Goal: Transaction & Acquisition: Purchase product/service

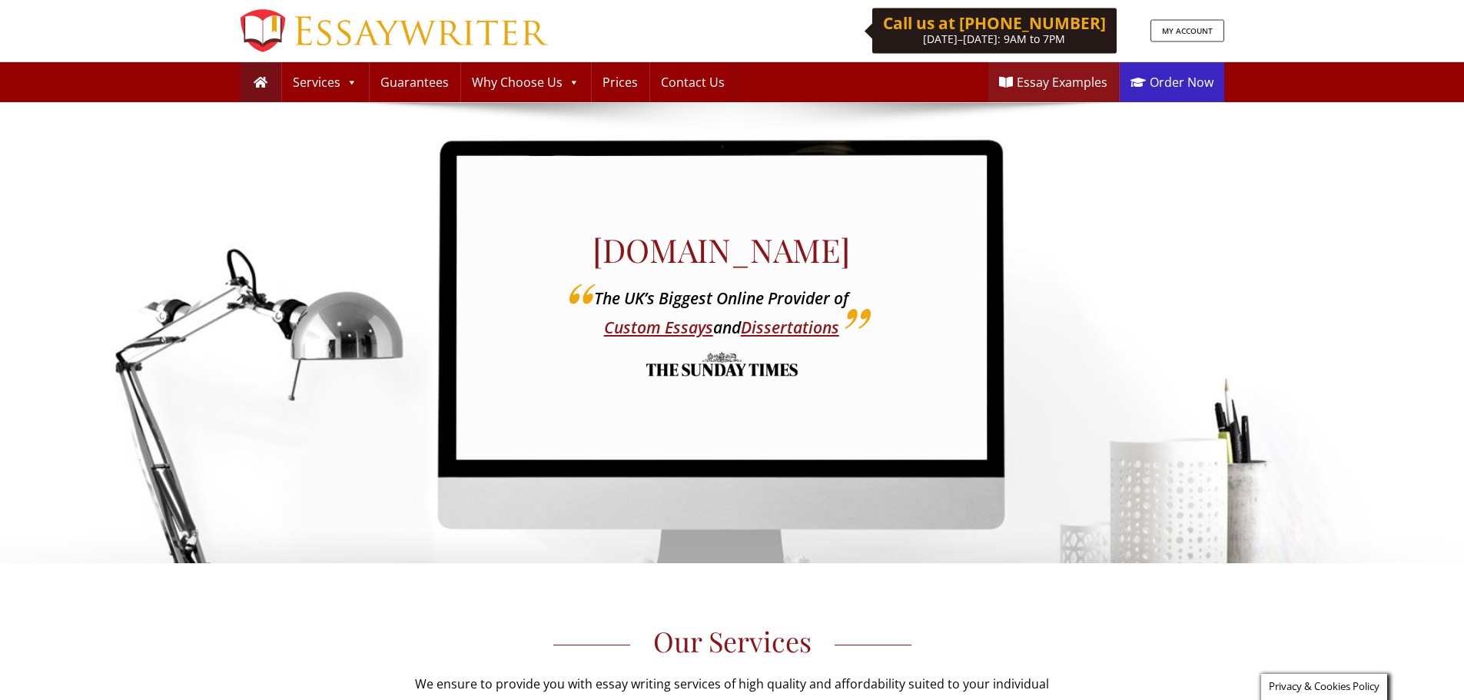
click at [1188, 84] on link "Order Now" at bounding box center [1172, 82] width 105 height 40
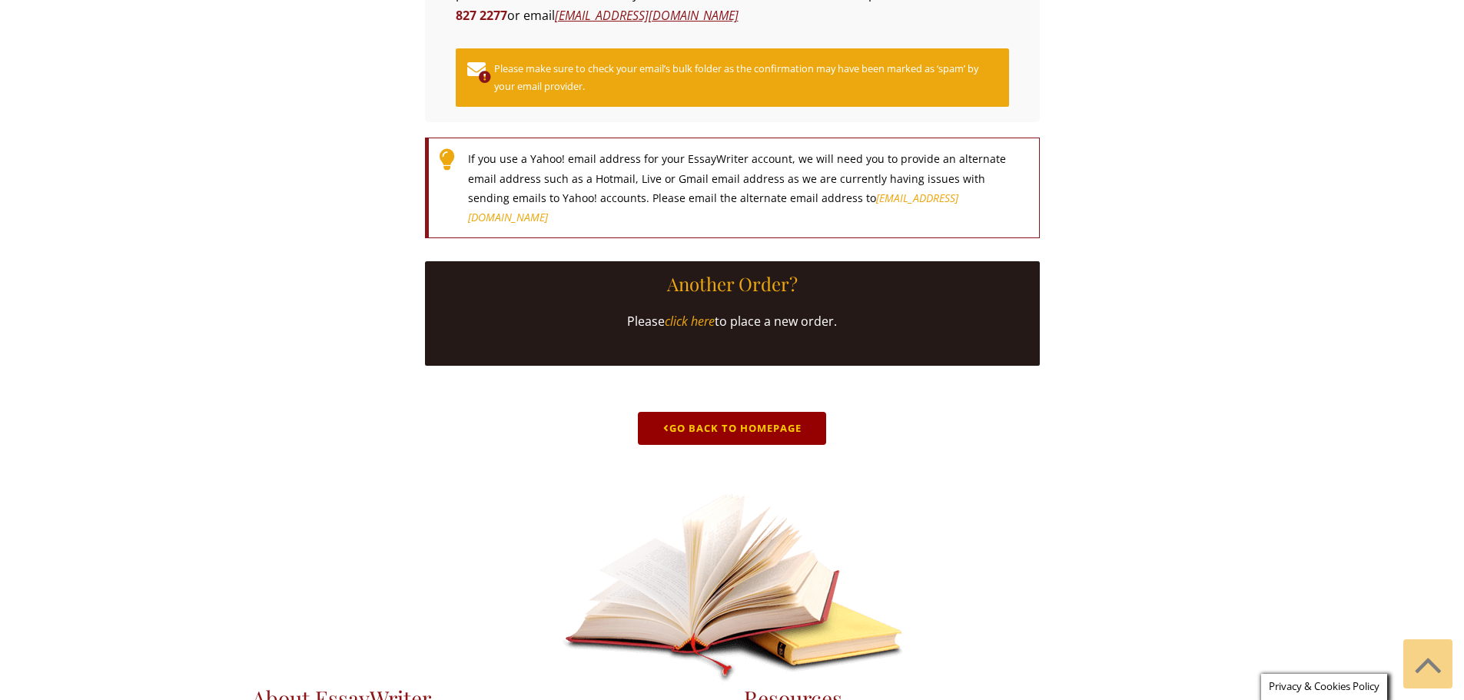
scroll to position [760, 0]
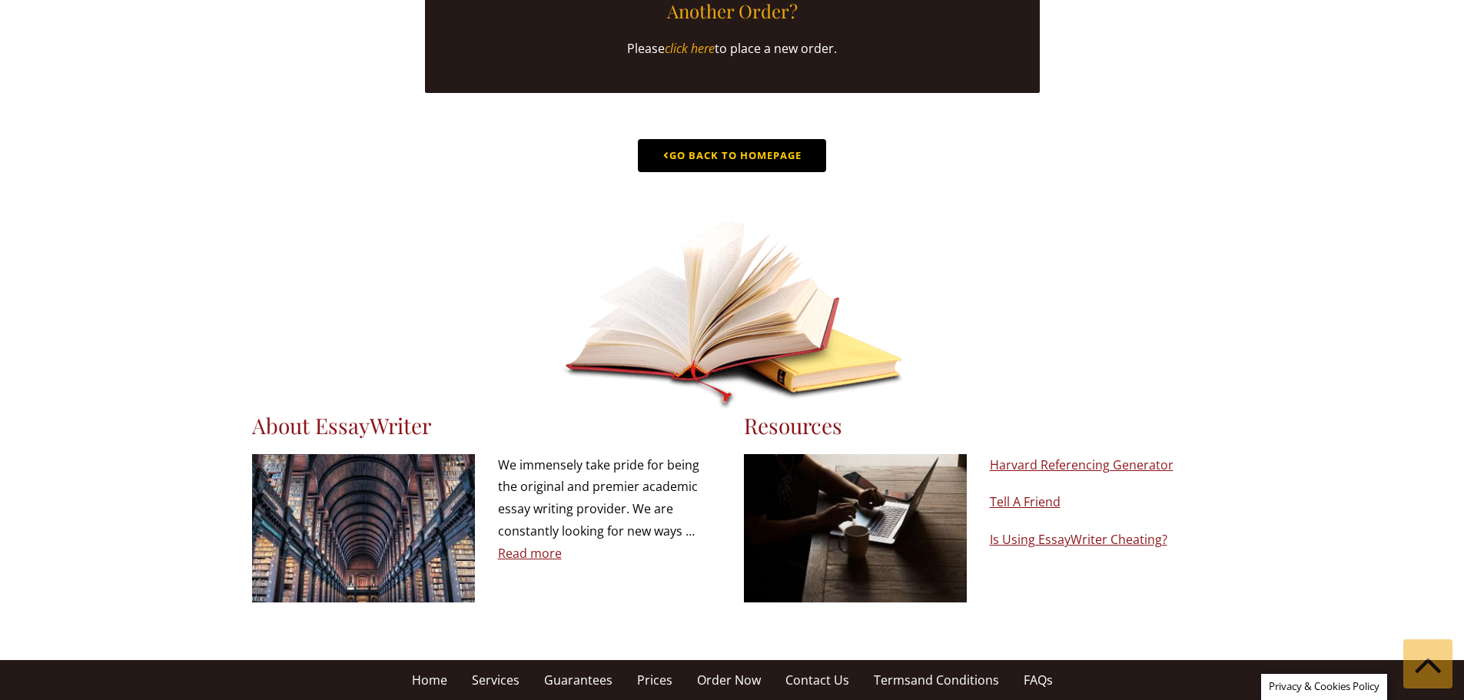
click at [721, 150] on link "Go Back to Homepage" at bounding box center [732, 155] width 188 height 33
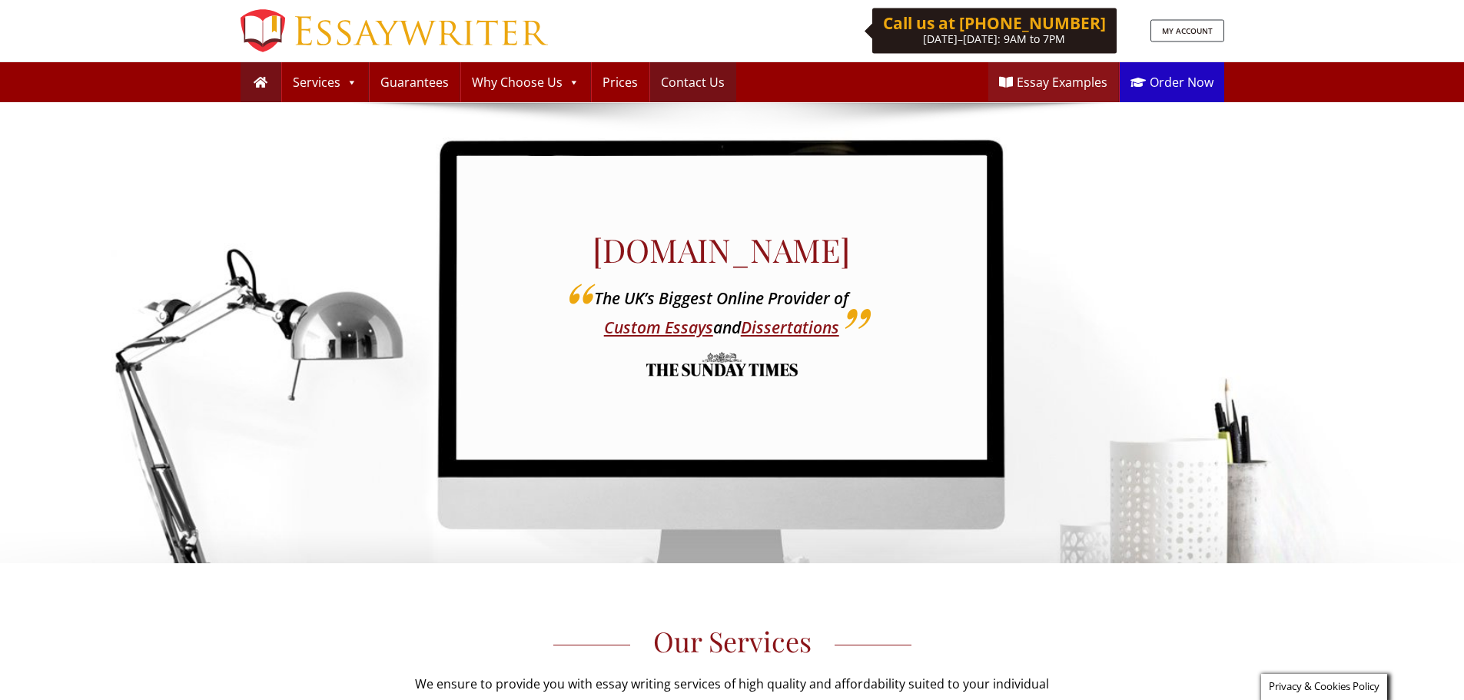
click at [676, 82] on link "Contact Us" at bounding box center [692, 82] width 85 height 40
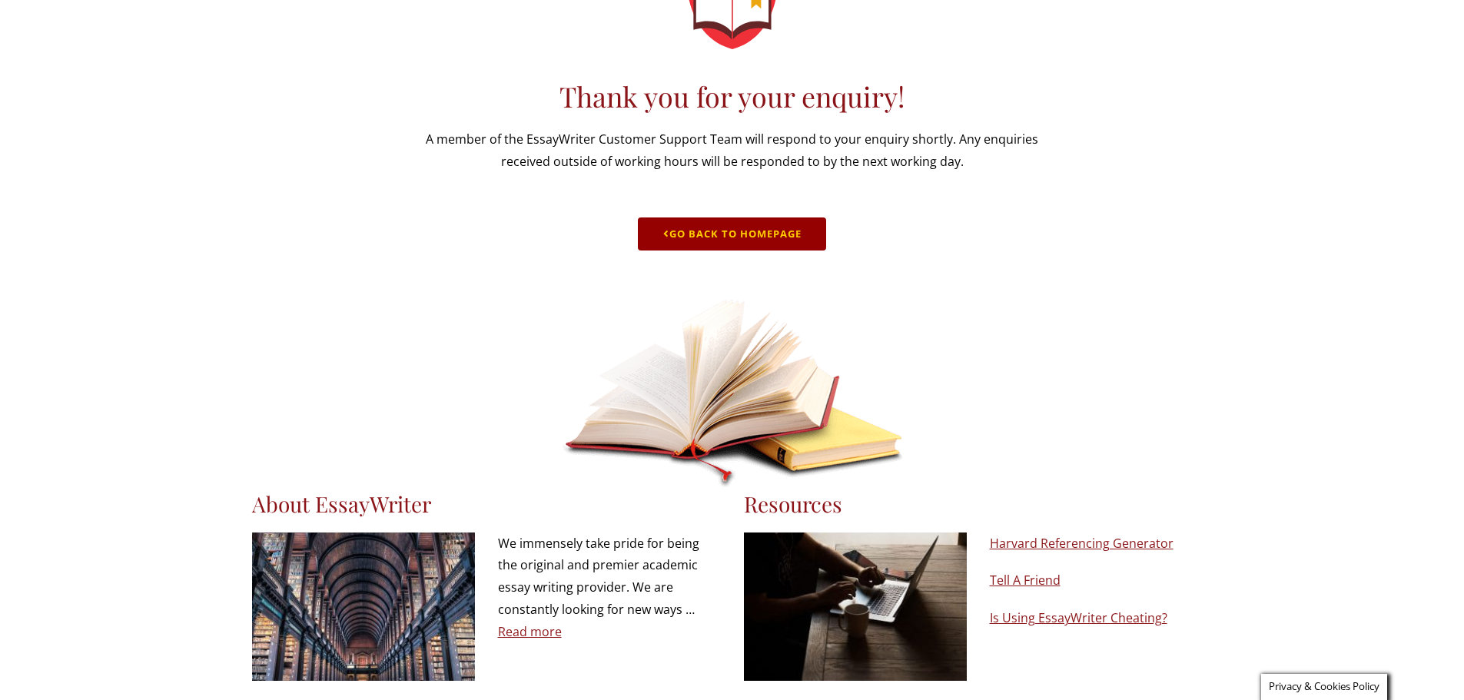
scroll to position [210, 0]
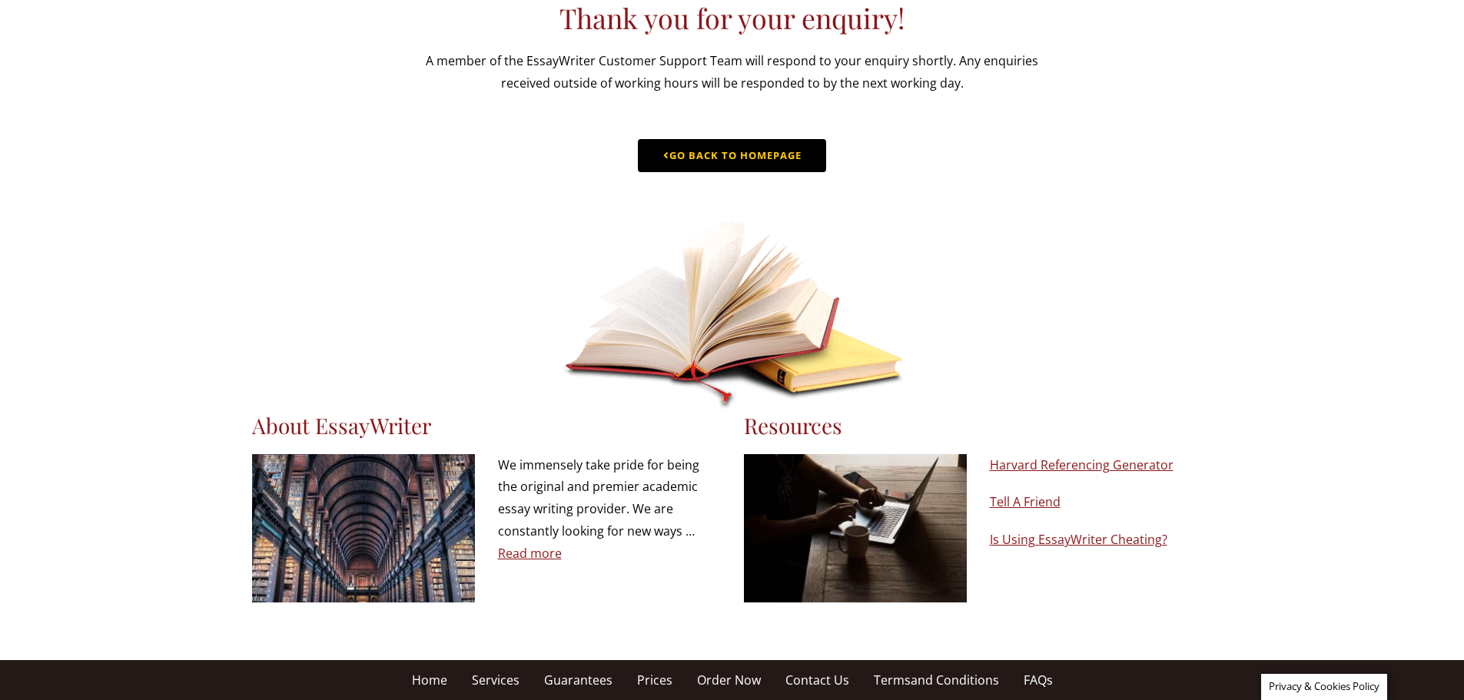
click at [779, 151] on link "Go Back to Homepage" at bounding box center [732, 155] width 188 height 33
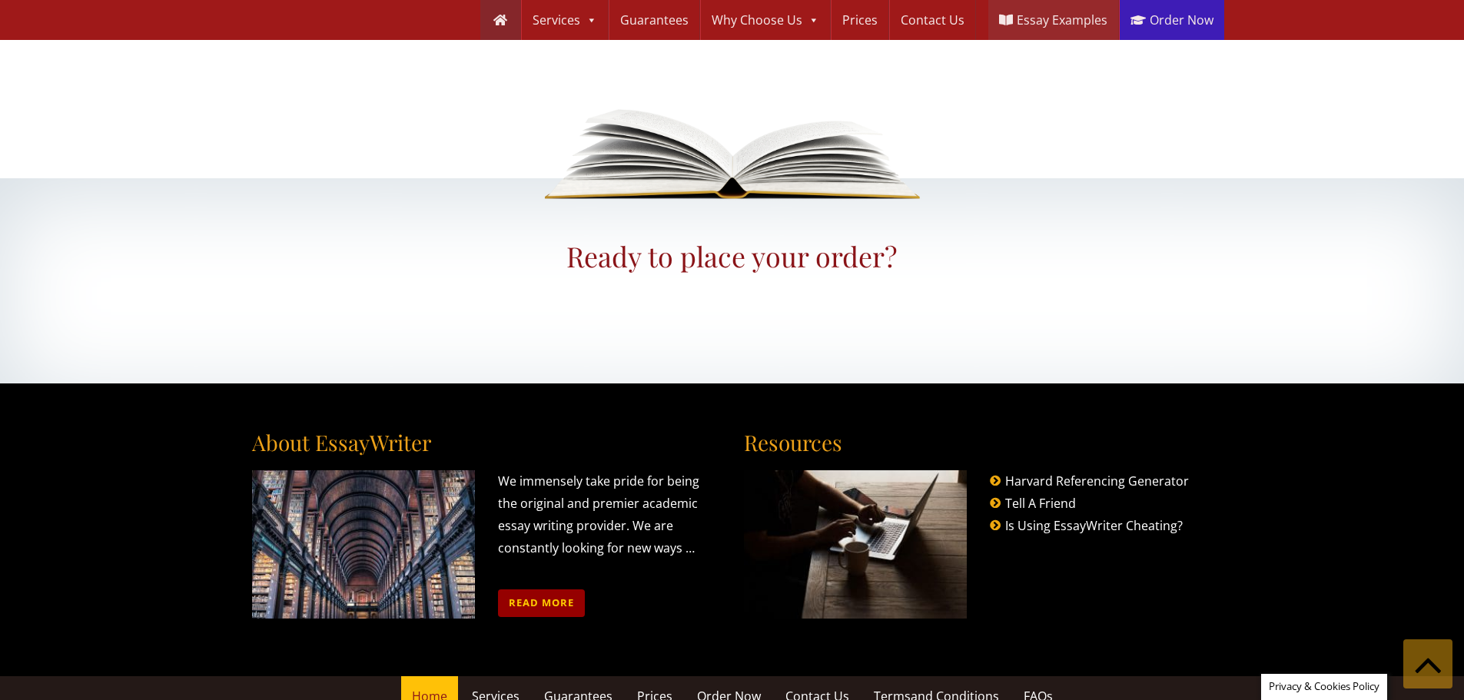
scroll to position [1761, 0]
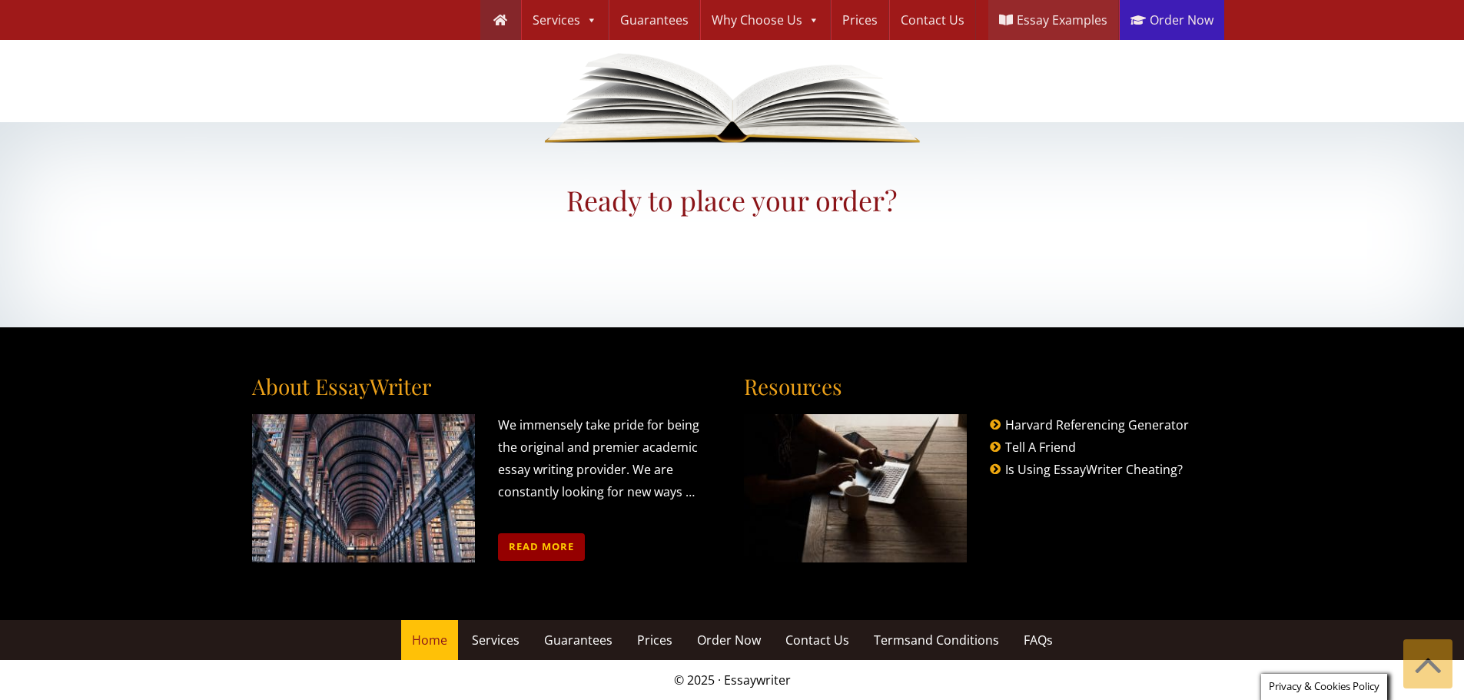
click at [427, 636] on span "Home" at bounding box center [429, 640] width 35 height 17
click at [488, 635] on span "Services" at bounding box center [496, 640] width 48 height 17
click at [556, 633] on span "Guarantees" at bounding box center [578, 640] width 68 height 17
click at [642, 636] on span "Prices" at bounding box center [654, 640] width 35 height 17
click at [749, 643] on span "Order Now" at bounding box center [729, 640] width 64 height 17
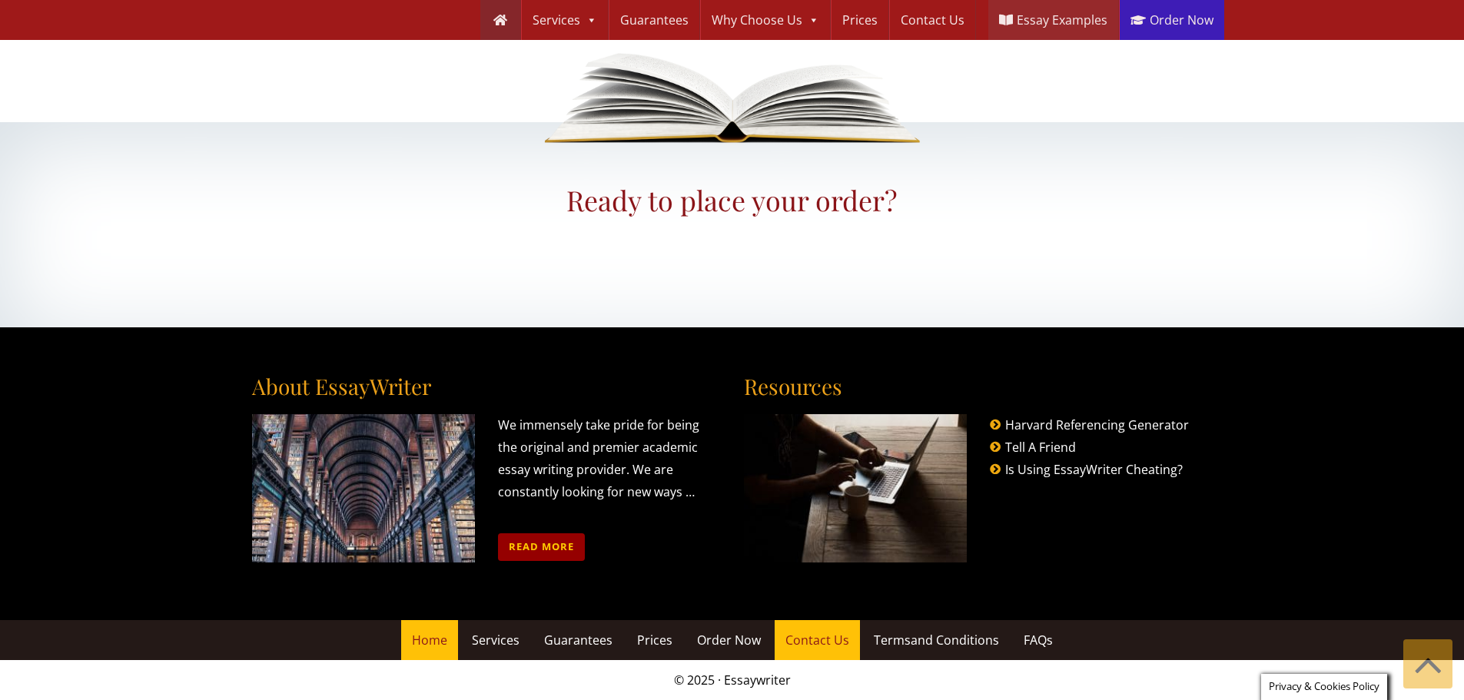
click at [822, 641] on span "Contact Us" at bounding box center [818, 640] width 64 height 17
click at [935, 641] on span "and Conditions" at bounding box center [955, 640] width 88 height 17
click at [1025, 639] on span "FAQs" at bounding box center [1038, 640] width 29 height 17
click at [543, 545] on link "Read more" at bounding box center [541, 546] width 87 height 27
click at [1041, 421] on link "Harvard Referencing Generator" at bounding box center [1097, 425] width 184 height 17
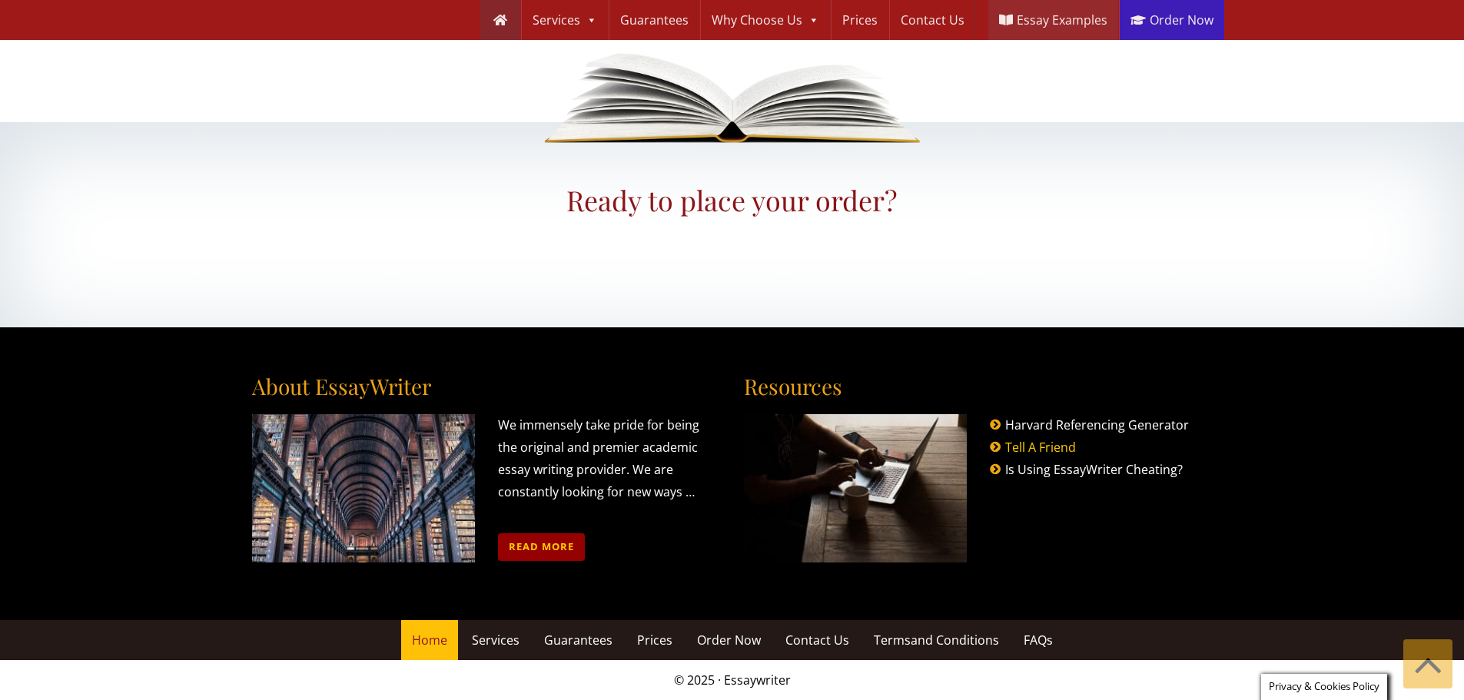
click at [1031, 444] on link "Tell A Friend" at bounding box center [1040, 447] width 71 height 17
click at [1035, 462] on link "Is Using EssayWriter Cheating?" at bounding box center [1094, 469] width 178 height 17
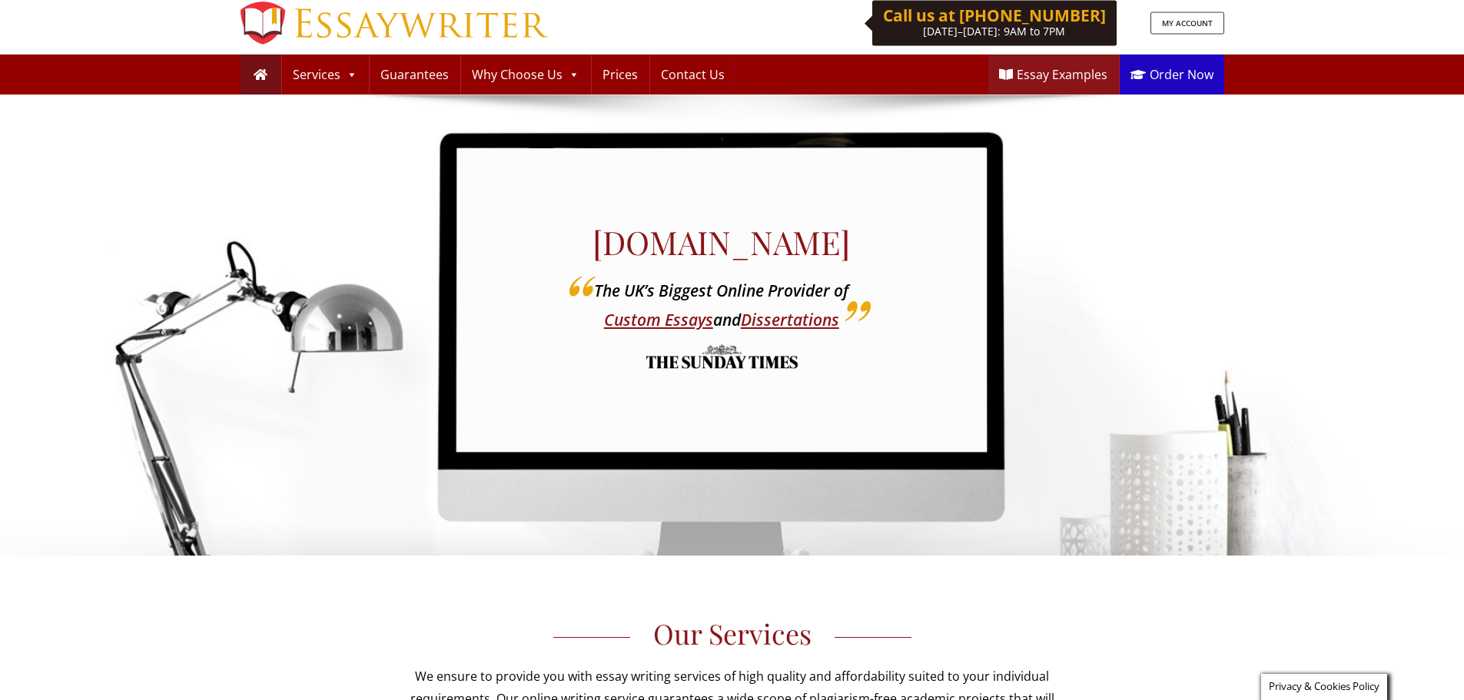
scroll to position [0, 0]
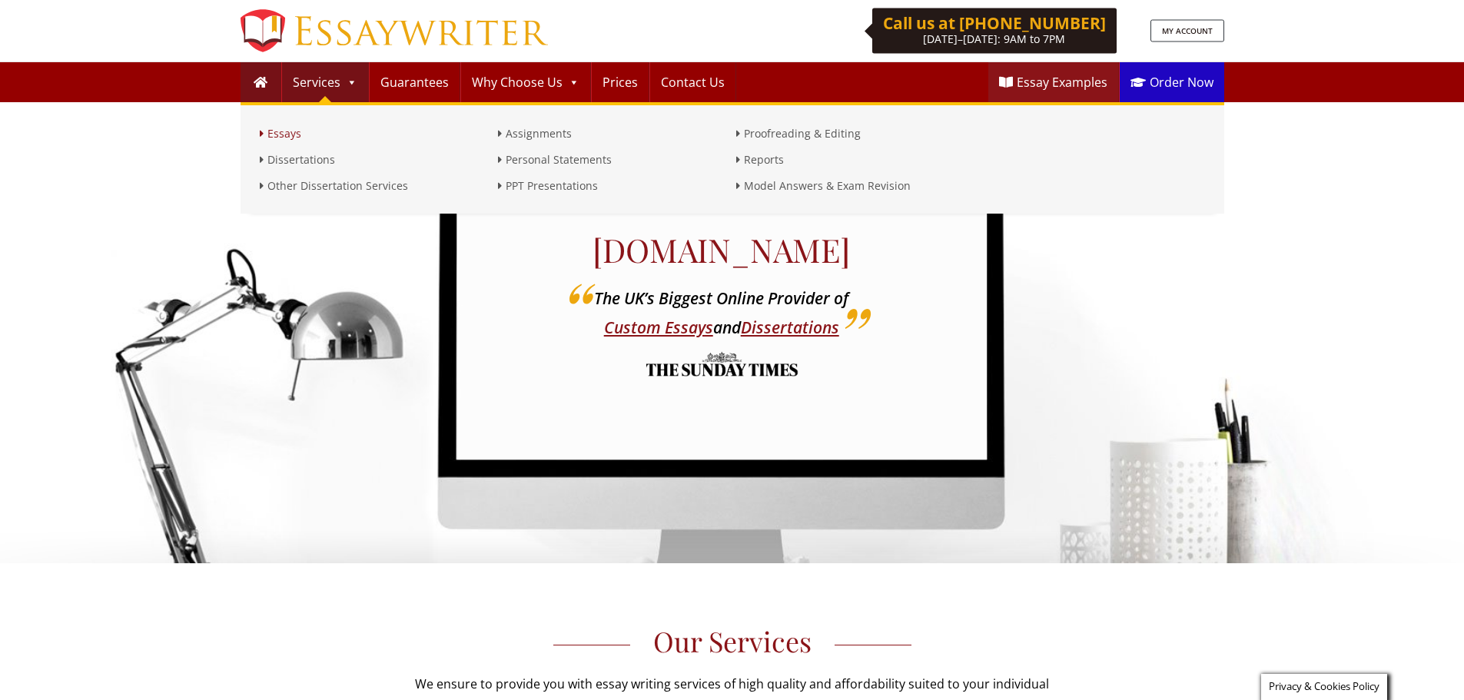
click at [288, 131] on link "Essays" at bounding box center [375, 134] width 231 height 18
click at [296, 154] on link "Dissertations" at bounding box center [375, 160] width 231 height 18
click at [320, 183] on link "Other Dissertation Services" at bounding box center [375, 186] width 231 height 18
click at [528, 136] on link "Assignments" at bounding box center [613, 134] width 231 height 18
click at [547, 161] on link "Personal Statements" at bounding box center [613, 160] width 231 height 18
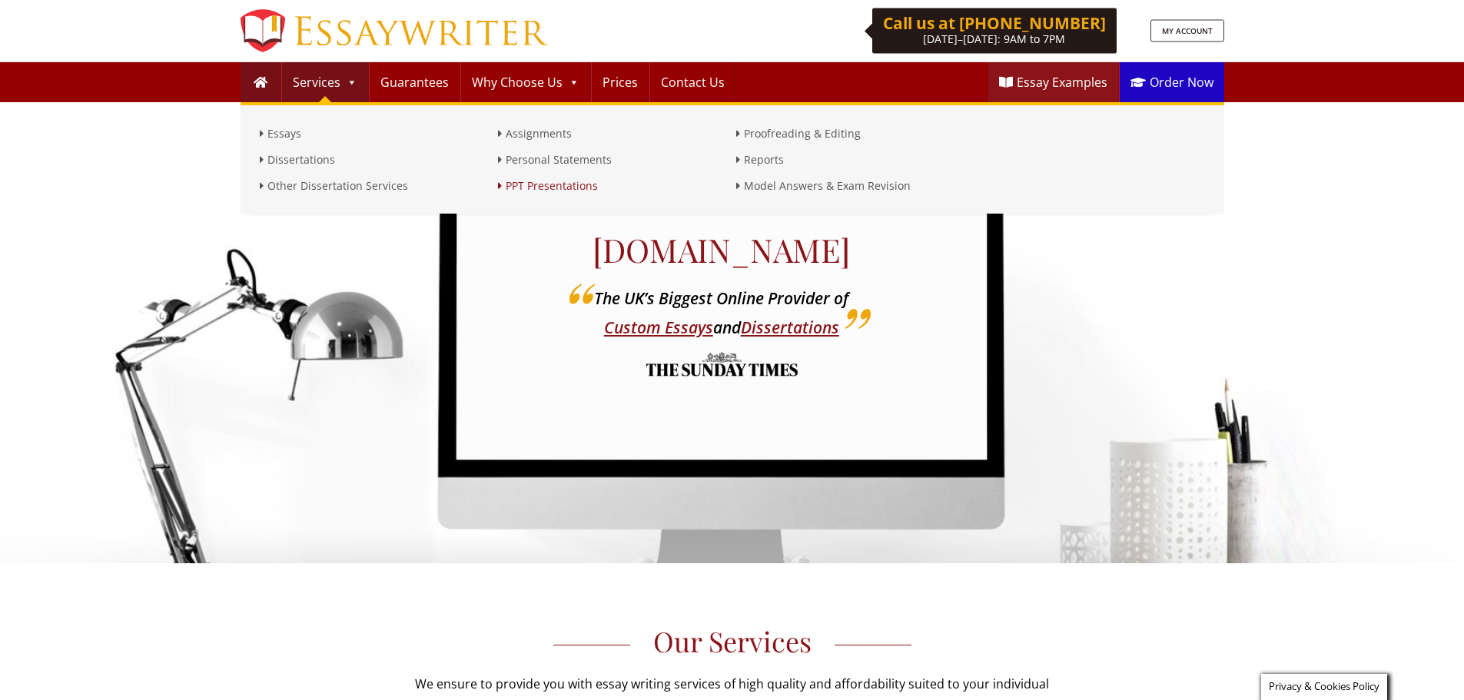
click at [548, 184] on link "PPT Presentations" at bounding box center [613, 186] width 231 height 18
click at [766, 133] on link "Proofreading & Editing" at bounding box center [851, 134] width 231 height 18
click at [762, 156] on link "Reports" at bounding box center [851, 160] width 231 height 18
click at [777, 182] on link "Model Answers & Exam Revision" at bounding box center [851, 186] width 231 height 18
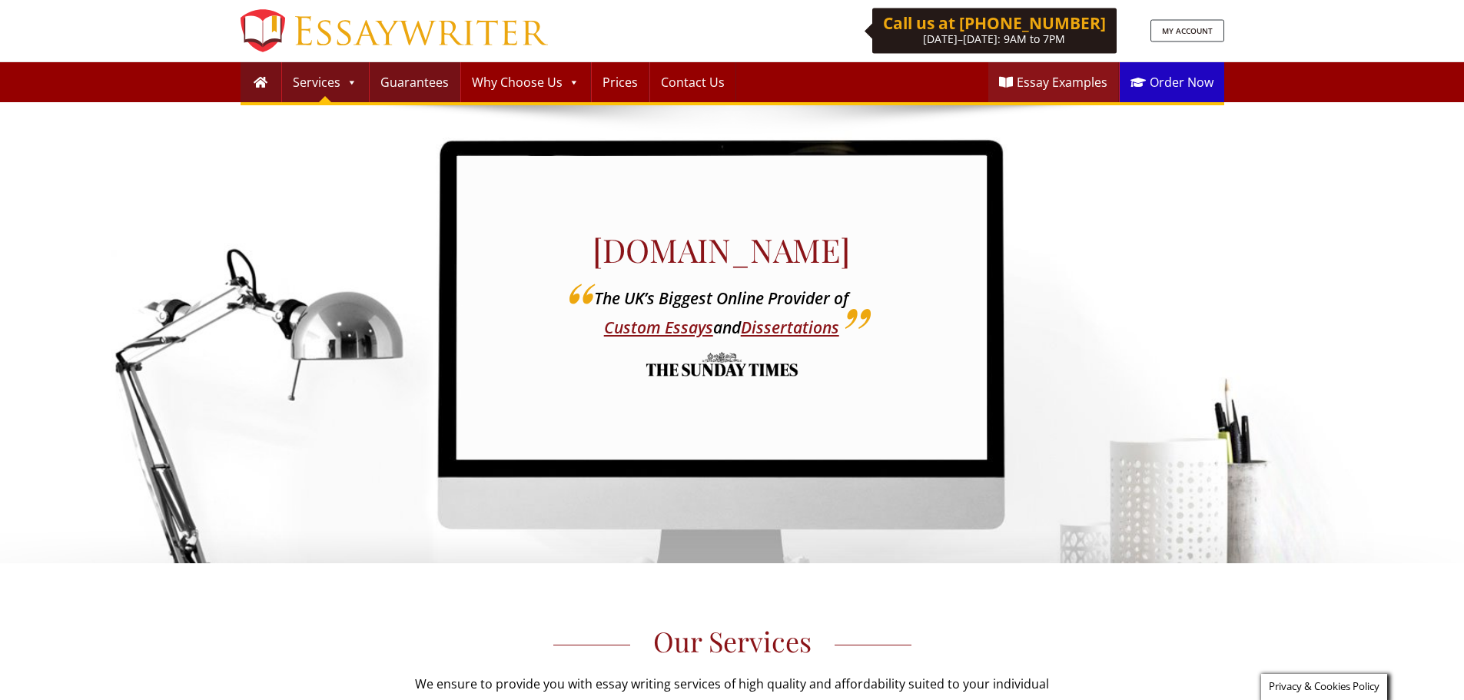
click at [401, 85] on link "Guarantees" at bounding box center [415, 82] width 90 height 40
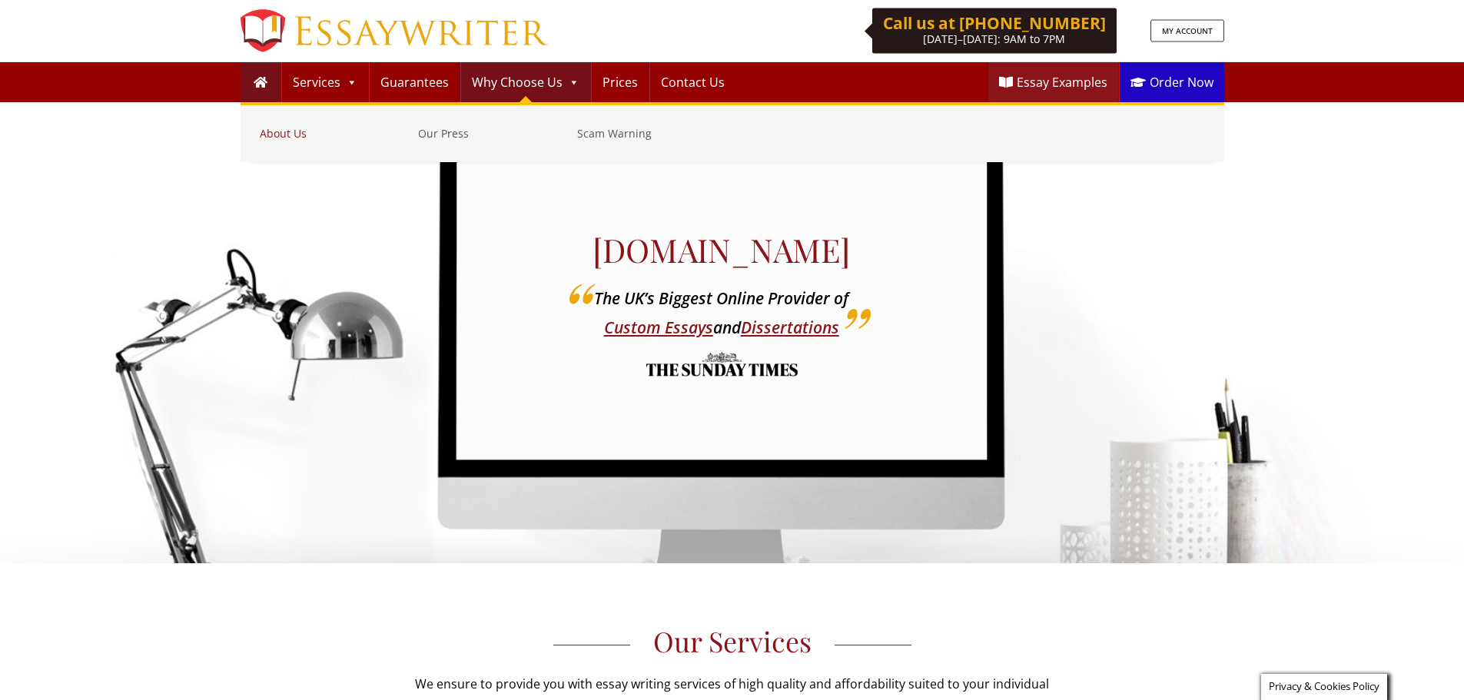
click at [286, 137] on link "About Us" at bounding box center [335, 134] width 151 height 18
click at [450, 134] on link "Our Press" at bounding box center [493, 134] width 151 height 18
click at [607, 135] on link "Scam Warning" at bounding box center [652, 134] width 151 height 18
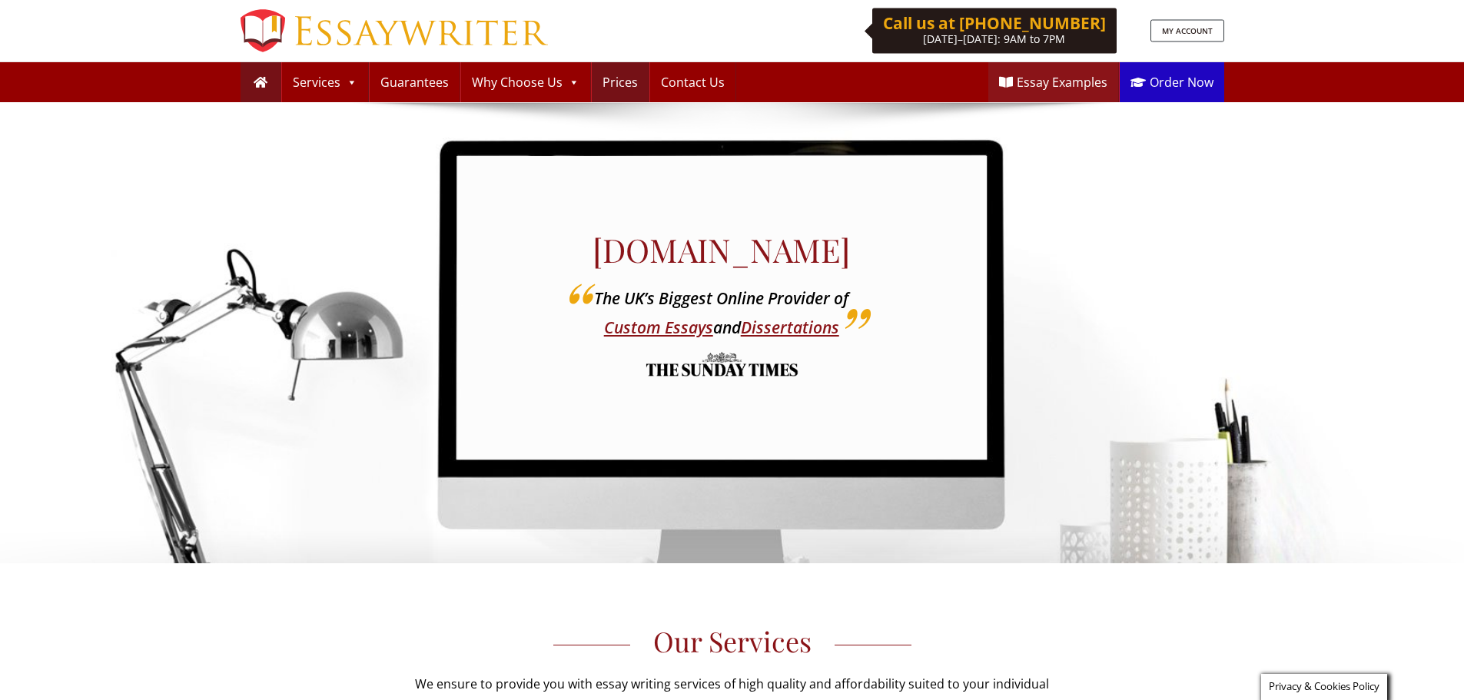
click at [617, 78] on link "Prices" at bounding box center [620, 82] width 57 height 40
click at [686, 81] on link "Contact Us" at bounding box center [692, 82] width 85 height 40
click at [1062, 80] on link "Essay Examples" at bounding box center [1053, 82] width 130 height 40
click at [1172, 79] on link "Order Now" at bounding box center [1172, 82] width 105 height 40
